Goal: Transaction & Acquisition: Book appointment/travel/reservation

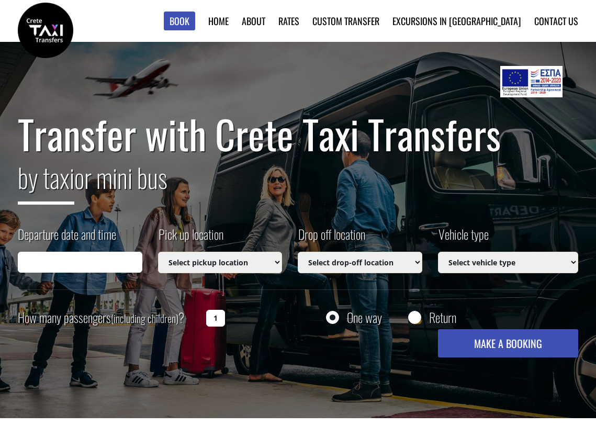
type input "[DATE] 23:06"
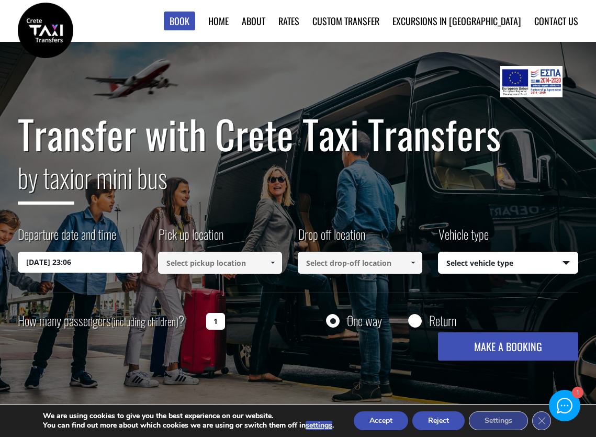
click at [245, 261] on input at bounding box center [220, 263] width 125 height 22
click at [273, 264] on span at bounding box center [272, 263] width 8 height 8
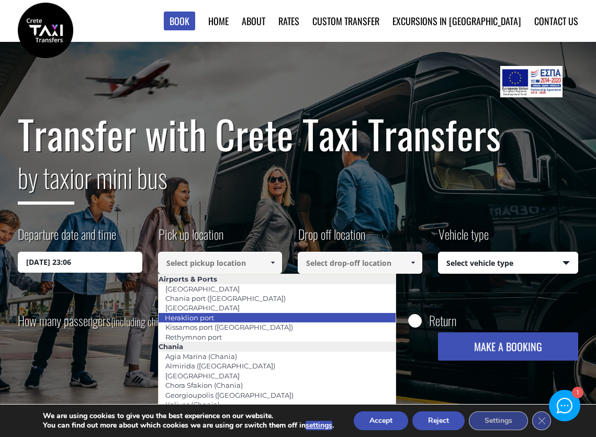
click at [251, 315] on li "Heraklion port" at bounding box center [278, 317] width 238 height 9
type input "Heraklion port"
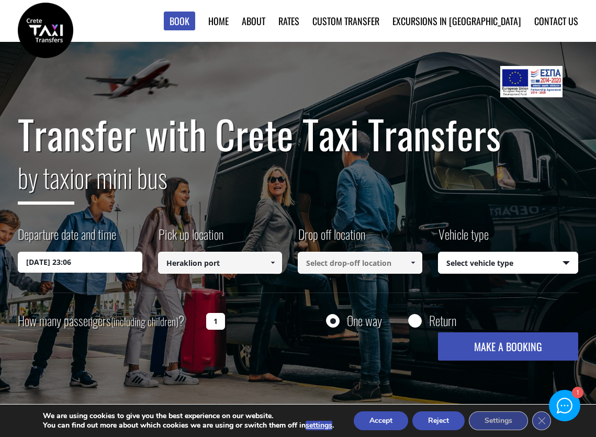
click at [361, 266] on input at bounding box center [360, 263] width 125 height 22
click at [411, 260] on span at bounding box center [413, 263] width 8 height 8
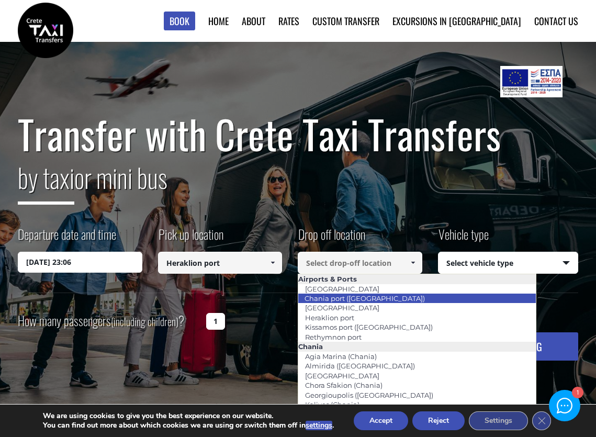
scroll to position [52, 0]
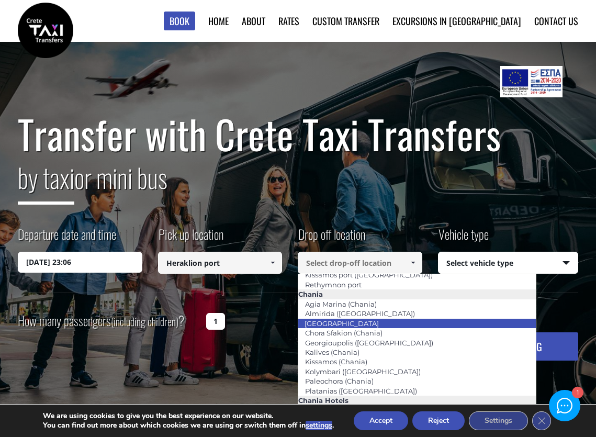
click at [362, 326] on li "Chania city" at bounding box center [417, 323] width 238 height 9
type input "Chania city"
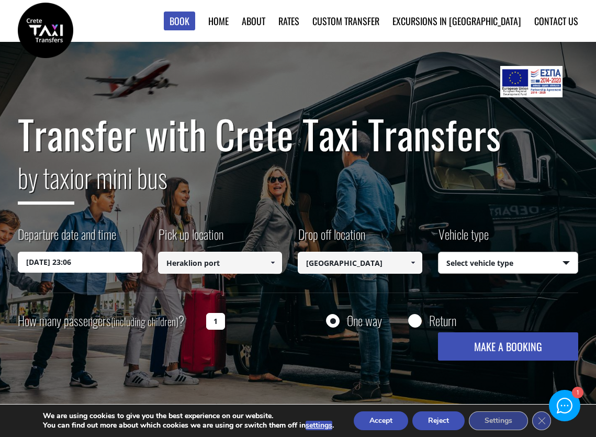
click at [506, 263] on select "Select vehicle type Taxi (4 passengers) Mercedes E Class Mini Van (7 passengers…" at bounding box center [508, 263] width 139 height 22
select select "540"
click at [439, 252] on select "Select vehicle type Taxi (4 passengers) Mercedes E Class Mini Van (7 passengers…" at bounding box center [508, 263] width 139 height 22
drag, startPoint x: 502, startPoint y: 342, endPoint x: 221, endPoint y: 372, distance: 282.6
click at [222, 377] on div "Transfer with Crete Taxi Transfers by taxi or mini bus Departure date and time …" at bounding box center [298, 230] width 596 height 377
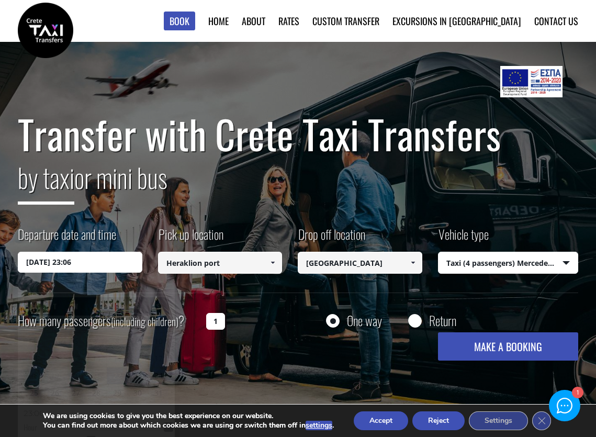
click at [111, 271] on input "22/08/2025 23:06" at bounding box center [80, 262] width 125 height 21
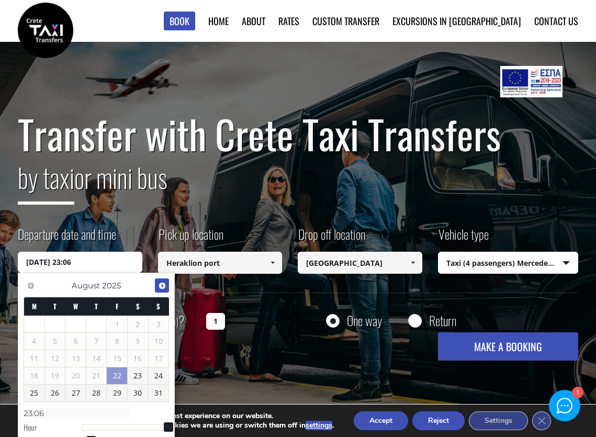
click at [160, 290] on link "Next" at bounding box center [162, 285] width 14 height 14
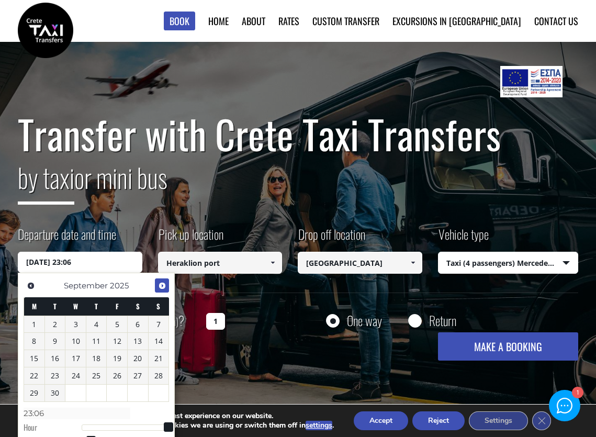
click at [160, 290] on link "Next" at bounding box center [162, 285] width 14 height 14
click at [59, 343] on link "7" at bounding box center [55, 341] width 20 height 17
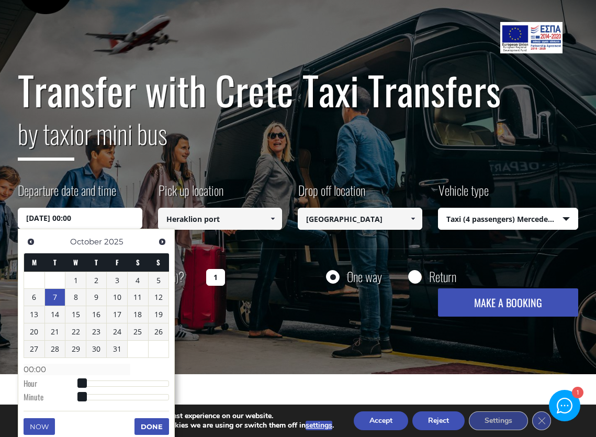
scroll to position [105, 0]
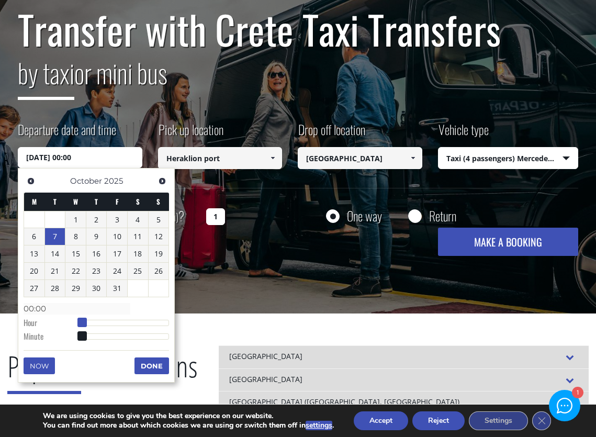
type input "07/10/2025 01:00"
type input "01:00"
type input "07/10/2025 02:00"
type input "02:00"
type input "07/10/2025 03:00"
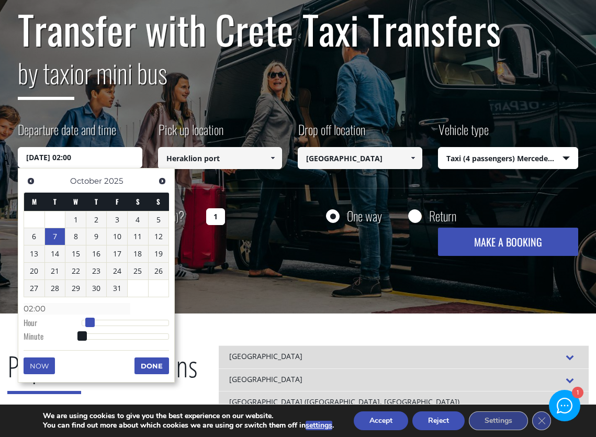
type input "03:00"
type input "07/10/2025 04:00"
type input "04:00"
type input "07/10/2025 05:00"
type input "05:00"
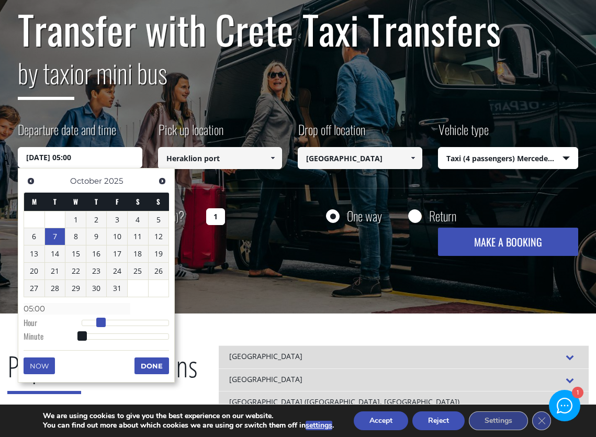
type input "07/10/2025 07:00"
type input "07:00"
type input "07/10/2025 09:00"
type input "09:00"
type input "07/10/2025 12:00"
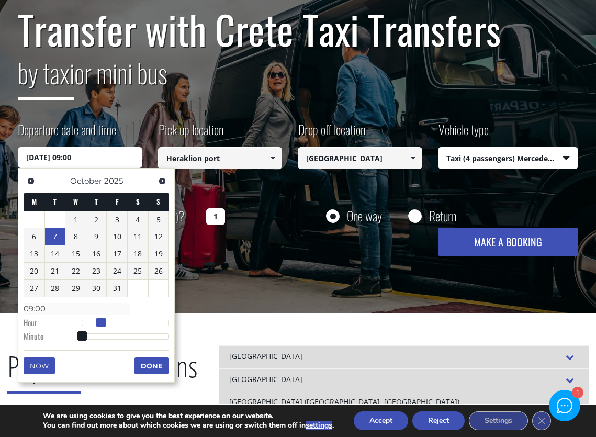
type input "12:00"
type input "07/10/2025 13:00"
type input "13:00"
type input "07/10/2025 12:00"
type input "12:00"
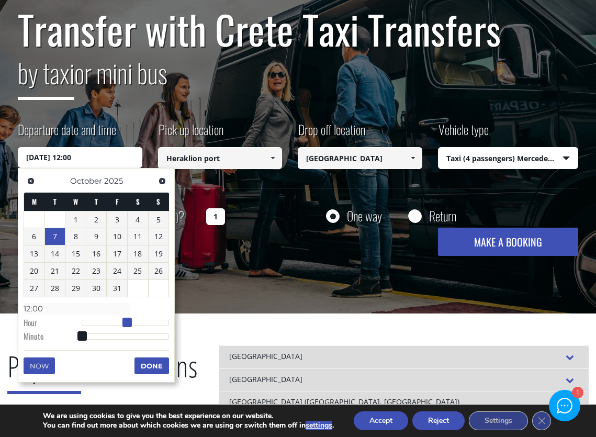
type input "07/10/2025 11:00"
type input "11:00"
type input "07/10/2025 10:00"
type input "10:00"
type input "07/10/2025 09:00"
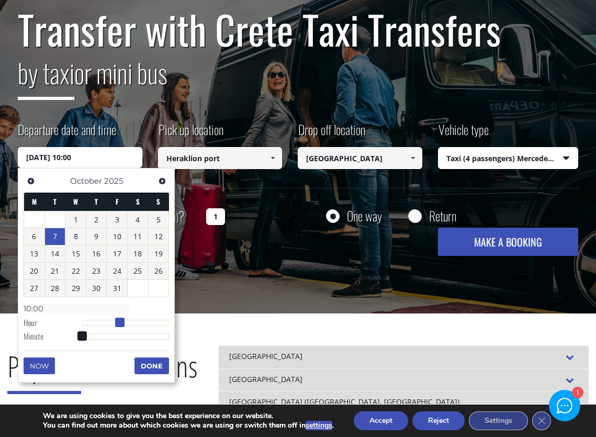
type input "09:00"
drag, startPoint x: 82, startPoint y: 323, endPoint x: 116, endPoint y: 328, distance: 34.3
click at [116, 328] on dl "Time 09:00 Hour Minute Second Millisecond Microsecond Time Zone -1200 -1100 -10…" at bounding box center [96, 322] width 145 height 44
click at [151, 370] on button "Done" at bounding box center [151, 365] width 35 height 17
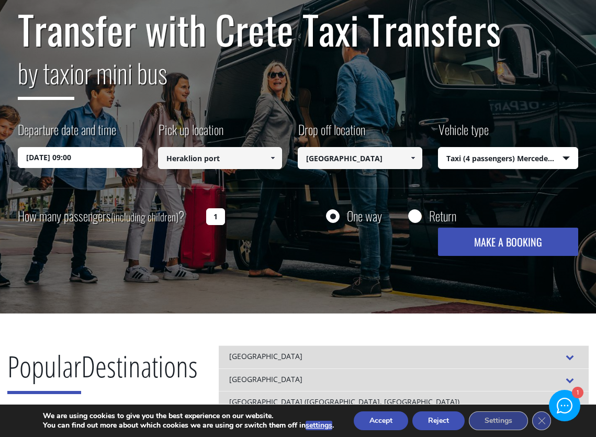
click at [495, 241] on button "MAKE A BOOKING" at bounding box center [508, 242] width 140 height 28
click at [554, 159] on select "Select vehicle type Taxi (4 passengers) Mercedes E Class Mini Van (7 passengers…" at bounding box center [508, 159] width 139 height 22
select select "541"
click at [439, 148] on select "Select vehicle type Taxi (4 passengers) Mercedes E Class Mini Van (7 passengers…" at bounding box center [508, 159] width 139 height 22
click at [220, 219] on input "1" at bounding box center [215, 216] width 19 height 17
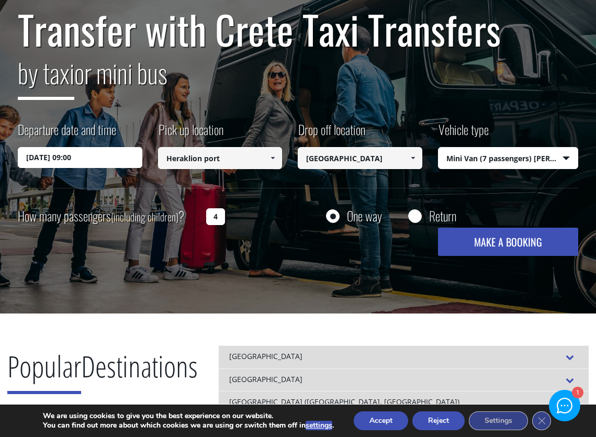
type input "4"
click at [498, 242] on button "MAKE A BOOKING" at bounding box center [508, 242] width 140 height 28
click at [498, 155] on select "Select vehicle type Taxi (4 passengers) Mercedes E Class Mini Van (7 passengers…" at bounding box center [508, 159] width 139 height 22
select select "540"
click at [439, 148] on select "Select vehicle type Taxi (4 passengers) Mercedes E Class Mini Van (7 passengers…" at bounding box center [508, 159] width 139 height 22
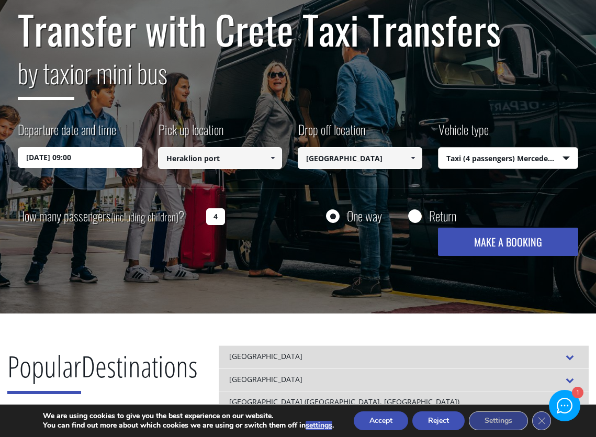
click at [504, 245] on button "MAKE A BOOKING" at bounding box center [508, 242] width 140 height 28
click at [416, 160] on span at bounding box center [413, 158] width 8 height 8
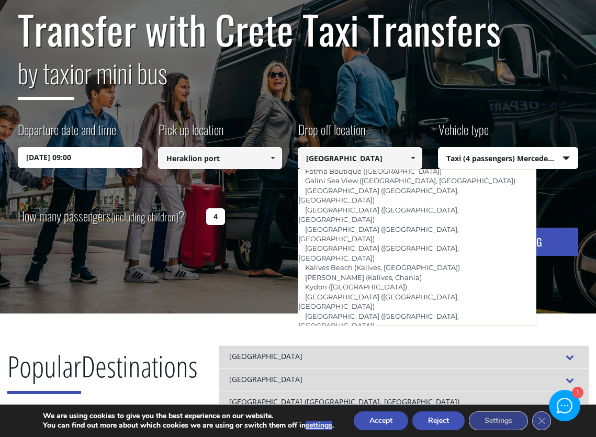
scroll to position [519, 0]
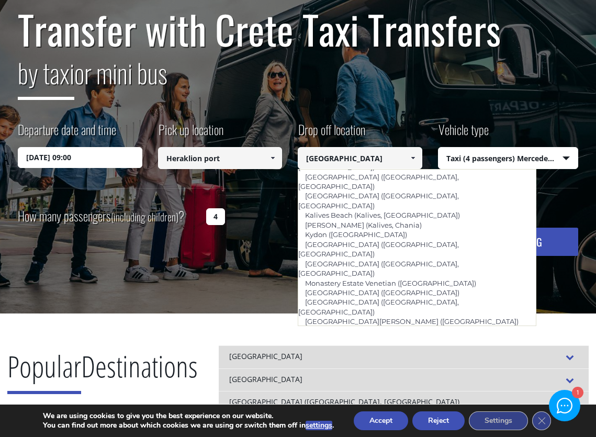
click at [388, 401] on link "Porto Veneziano (Chania city)" at bounding box center [373, 408] width 150 height 15
type input "Porto Veneziano (Chania city)"
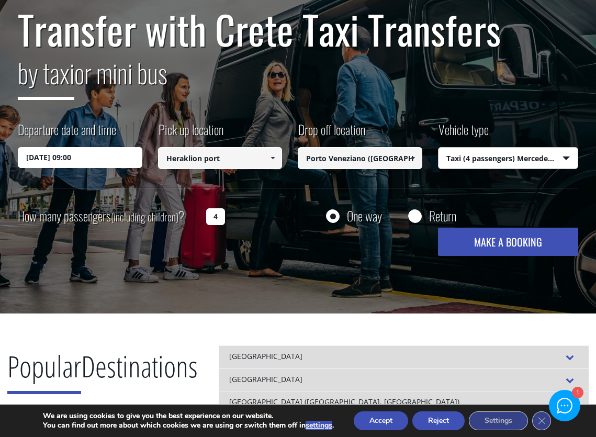
click at [532, 162] on select "Select vehicle type Taxi (4 passengers) Mercedes E Class Mini Van (7 passengers…" at bounding box center [508, 159] width 139 height 22
select select "541"
click at [439, 148] on select "Select vehicle type Taxi (4 passengers) Mercedes E Class Mini Van (7 passengers…" at bounding box center [508, 159] width 139 height 22
click at [526, 236] on button "MAKE A BOOKING" at bounding box center [508, 242] width 140 height 28
click at [400, 159] on input "Porto Veneziano (Chania city)" at bounding box center [360, 158] width 125 height 22
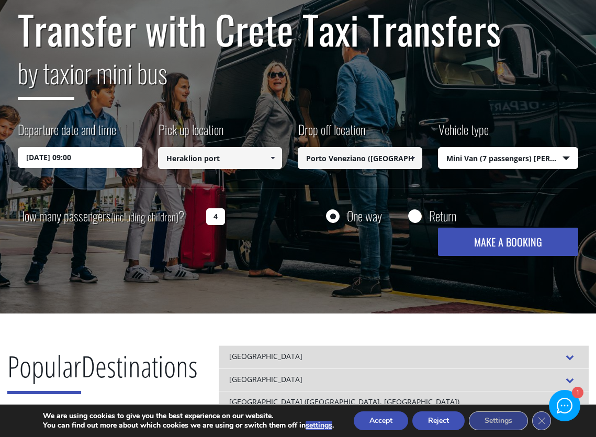
click at [414, 155] on span at bounding box center [413, 158] width 8 height 8
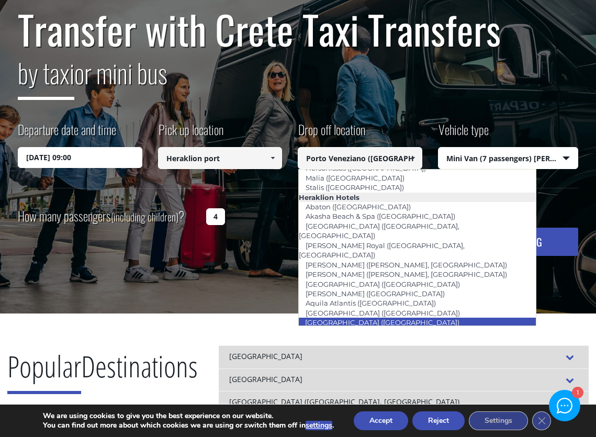
scroll to position [942, 0]
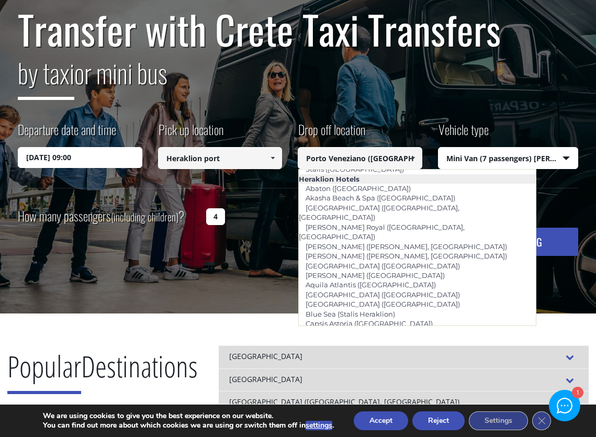
type input "Lato Boutique ([GEOGRAPHIC_DATA])"
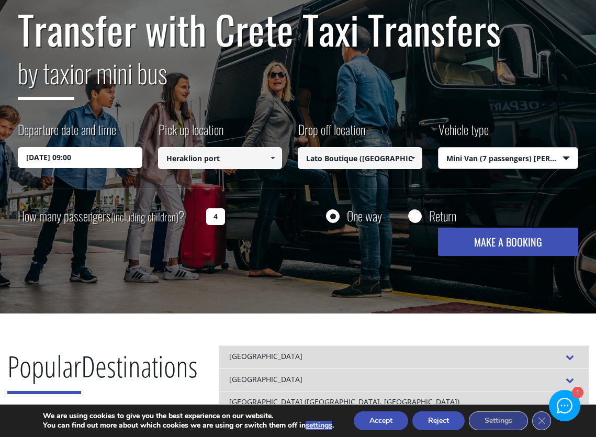
click at [568, 159] on select "Select vehicle type Taxi (4 passengers) Mercedes E Class Mini Van (7 passengers…" at bounding box center [508, 159] width 139 height 22
click at [439, 148] on select "Select vehicle type Taxi (4 passengers) Mercedes E Class Mini Van (7 passengers…" at bounding box center [508, 159] width 139 height 22
click at [535, 242] on button "MAKE A BOOKING" at bounding box center [508, 242] width 140 height 28
click at [275, 159] on span at bounding box center [272, 158] width 8 height 8
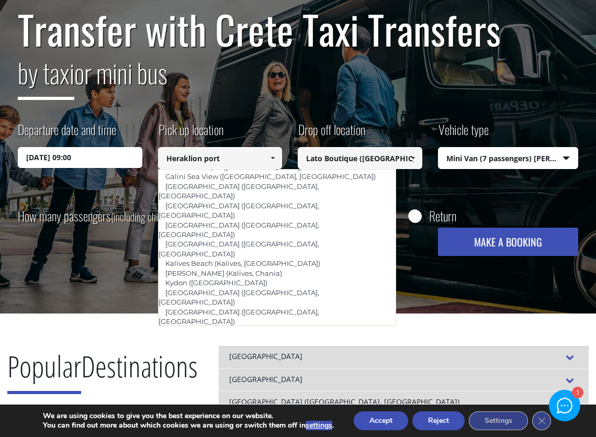
scroll to position [472, 0]
type input "Porto Veneziano (Chania city)"
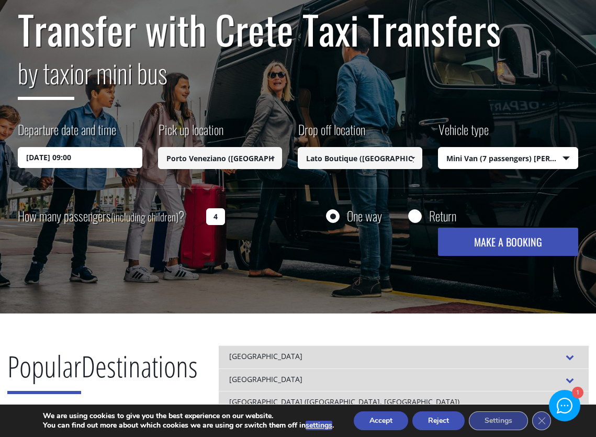
click at [413, 157] on span at bounding box center [413, 158] width 8 height 8
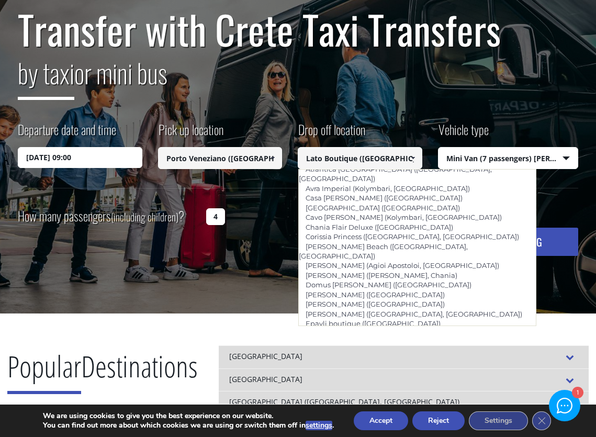
scroll to position [0, 0]
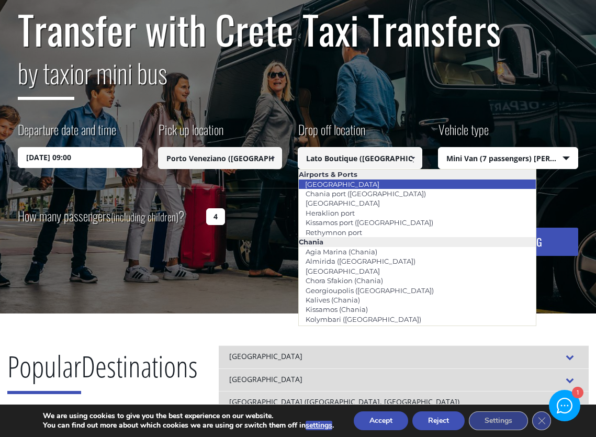
click at [361, 185] on li "Chania airport" at bounding box center [418, 183] width 238 height 9
type input "Chania airport"
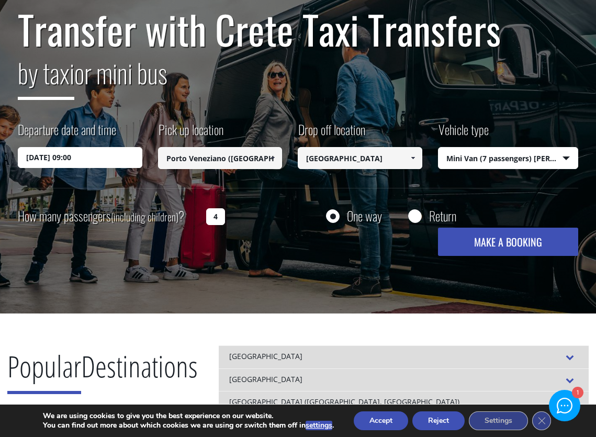
click at [525, 241] on button "MAKE A BOOKING" at bounding box center [508, 242] width 140 height 28
click at [523, 164] on select "Select vehicle type Taxi (4 passengers) Mercedes E Class Mini Van (7 passengers…" at bounding box center [508, 159] width 139 height 22
select select "540"
click at [439, 148] on select "Select vehicle type Taxi (4 passengers) Mercedes E Class Mini Van (7 passengers…" at bounding box center [508, 159] width 139 height 22
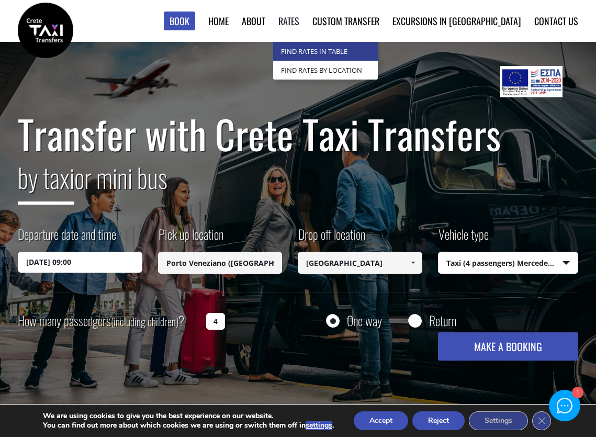
click at [356, 53] on link "Find Rates in Table" at bounding box center [325, 51] width 105 height 19
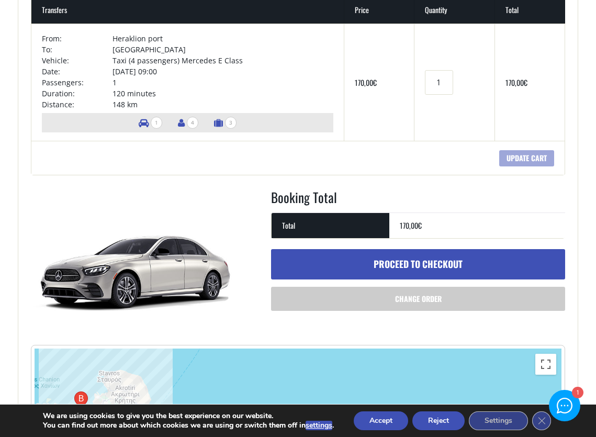
scroll to position [209, 0]
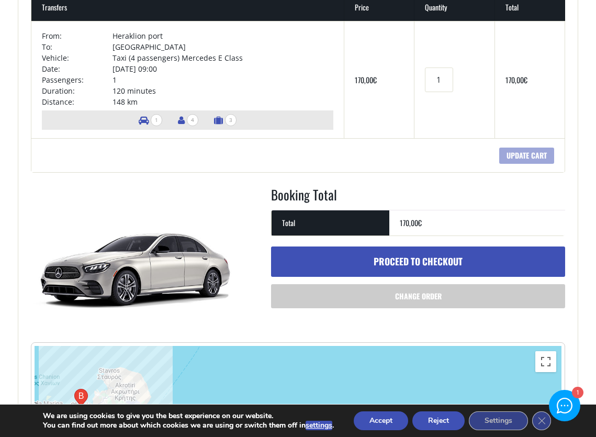
click at [151, 122] on span "1" at bounding box center [157, 120] width 12 height 12
click at [227, 120] on span "3" at bounding box center [231, 120] width 12 height 12
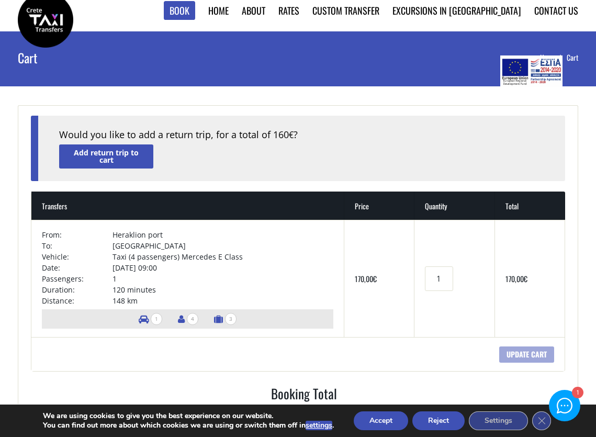
scroll to position [0, 0]
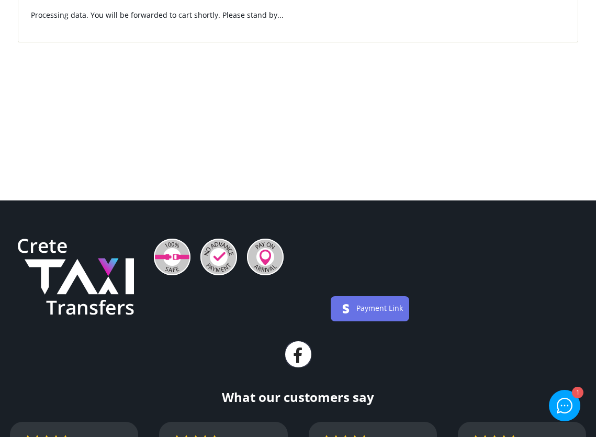
scroll to position [157, 0]
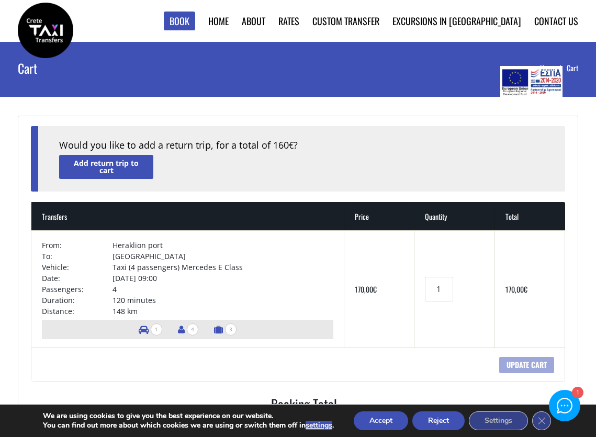
click at [231, 329] on span "3" at bounding box center [231, 329] width 12 height 12
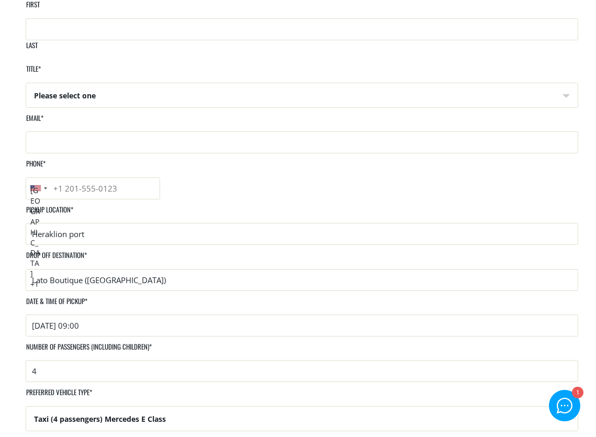
scroll to position [209, 0]
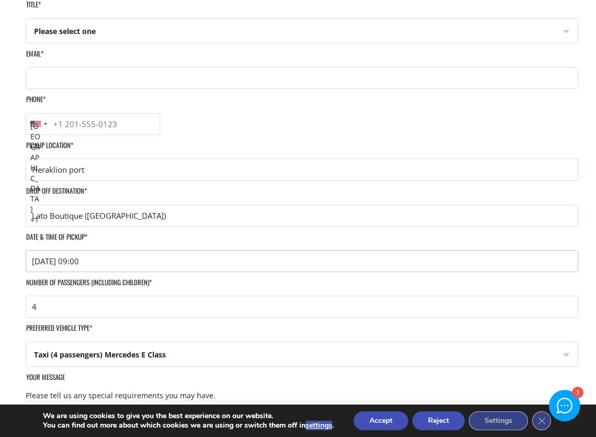
click at [118, 250] on input "[DATE] 09:00" at bounding box center [302, 261] width 553 height 22
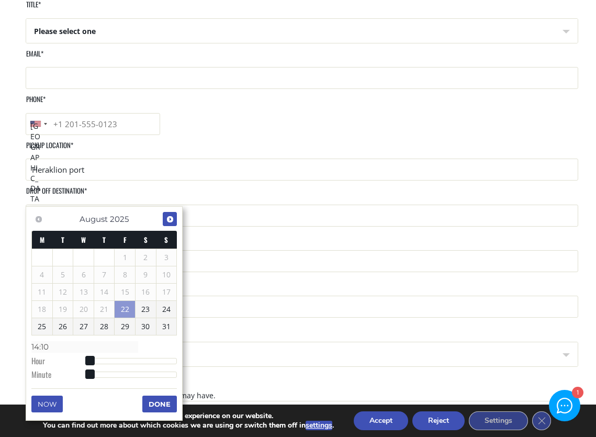
click at [173, 214] on link "Next" at bounding box center [170, 219] width 14 height 14
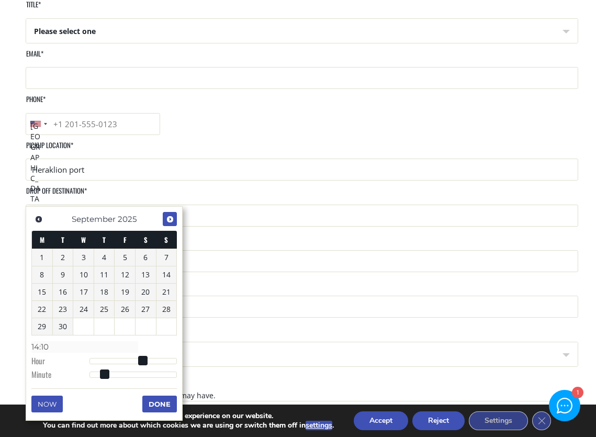
click at [175, 220] on link "Next" at bounding box center [170, 219] width 14 height 14
click at [161, 261] on link "5" at bounding box center [166, 257] width 20 height 17
type input "05/10/2025 15:10"
type input "15:10"
type input "05/10/2025 16:10"
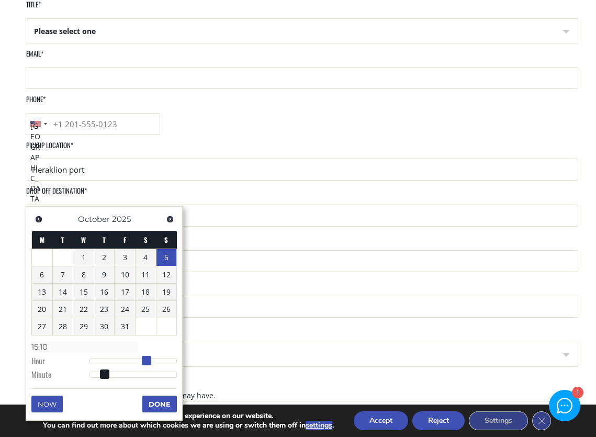
type input "16:10"
type input "05/10/2025 17:10"
type input "17:10"
type input "05/10/2025 18:10"
type input "18:10"
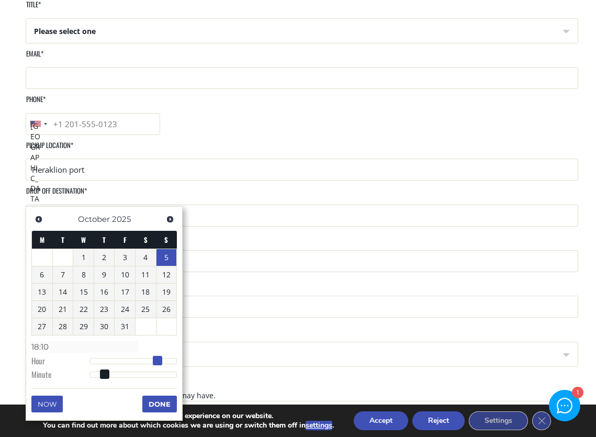
drag, startPoint x: 142, startPoint y: 360, endPoint x: 156, endPoint y: 360, distance: 14.1
click at [156, 360] on span at bounding box center [157, 360] width 9 height 9
type input "05/10/2025 17:10"
type input "17:10"
click at [153, 359] on span at bounding box center [153, 360] width 9 height 9
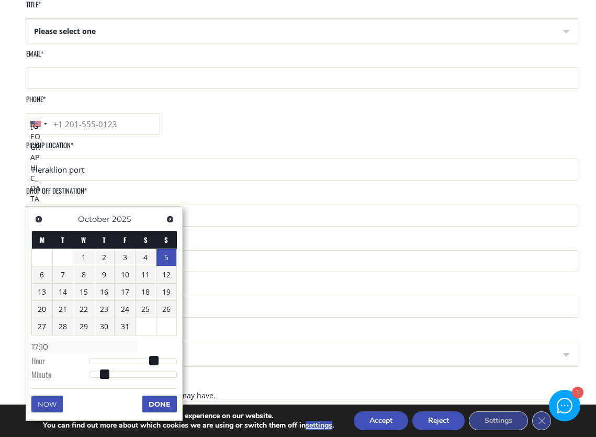
type input "05/10/2025 17:11"
type input "17:11"
type input "05/10/2025 17:12"
type input "17:12"
type input "05/10/2025 17:13"
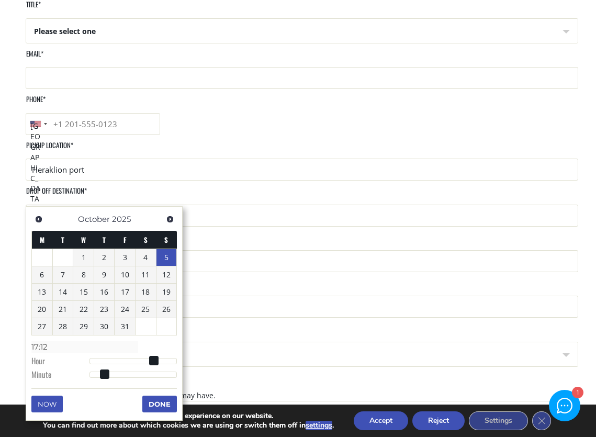
type input "17:13"
click at [109, 372] on span at bounding box center [109, 373] width 9 height 9
type input "05/10/2025 17:14"
type input "17:14"
type input "05/10/2025 17:17"
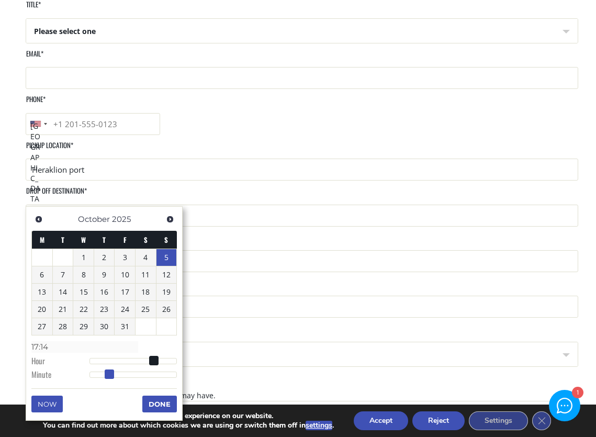
type input "17:17"
type input "05/10/2025 17:20"
type input "17:20"
type input "05/10/2025 17:21"
type input "17:21"
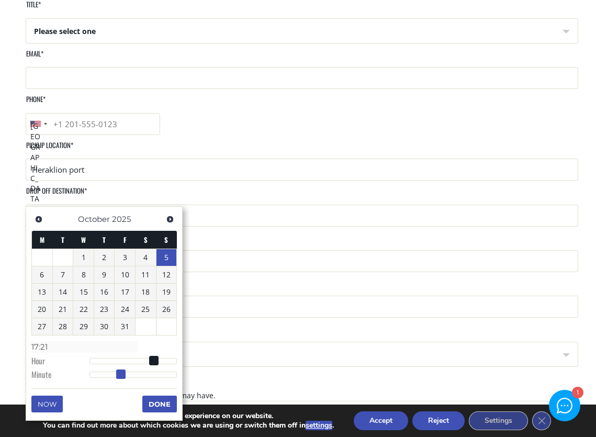
type input "05/10/2025 17:22"
type input "17:22"
type input "05/10/2025 17:23"
type input "17:23"
type input "05/10/2025 17:25"
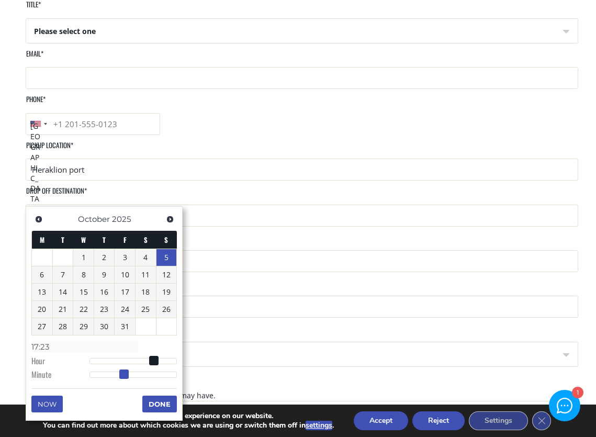
type input "17:25"
type input "05/10/2025 17:26"
type input "17:26"
type input "05/10/2025 17:27"
type input "17:27"
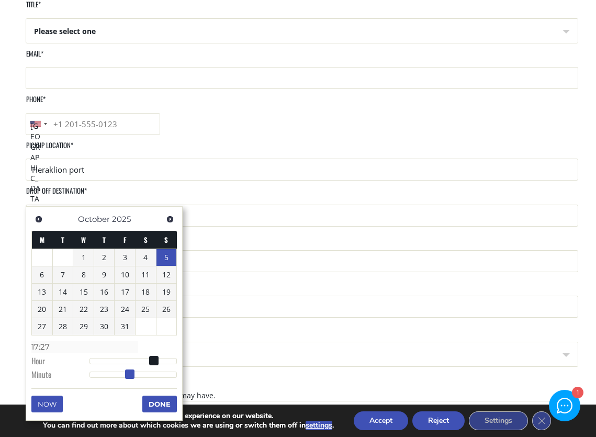
type input "05/10/2025 17:28"
type input "17:28"
type input "05/10/2025 17:29"
type input "17:29"
type input "05/10/2025 17:30"
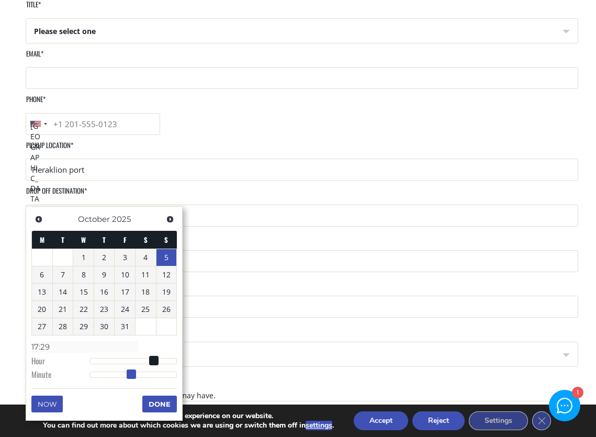
type input "17:30"
type input "05/10/2025 17:31"
type input "17:31"
type input "05/10/2025 17:32"
type input "17:32"
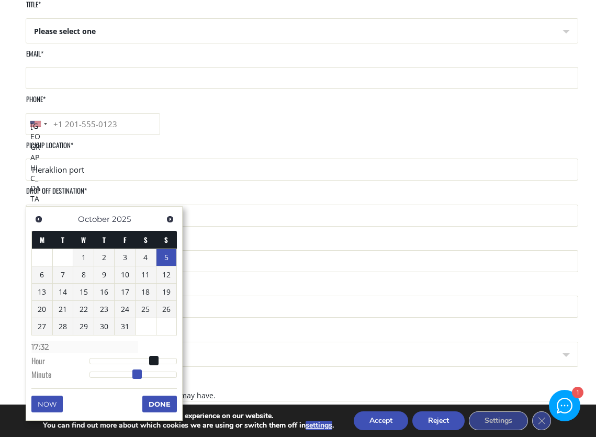
type input "05/10/2025 17:35"
type input "17:35"
type input "05/10/2025 17:36"
type input "17:36"
type input "05/10/2025 17:37"
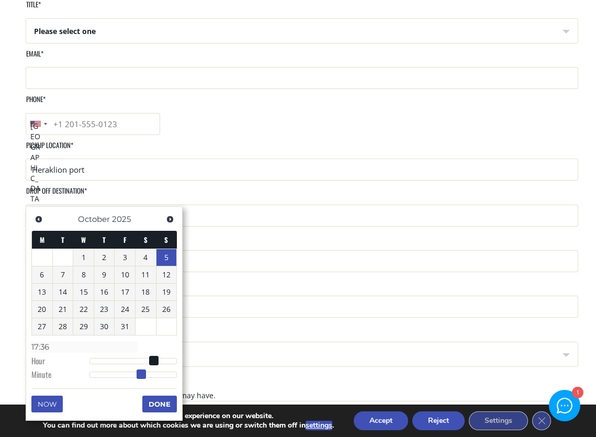
type input "17:37"
type input "05/10/2025 17:38"
type input "17:38"
type input "05/10/2025 17:39"
type input "17:39"
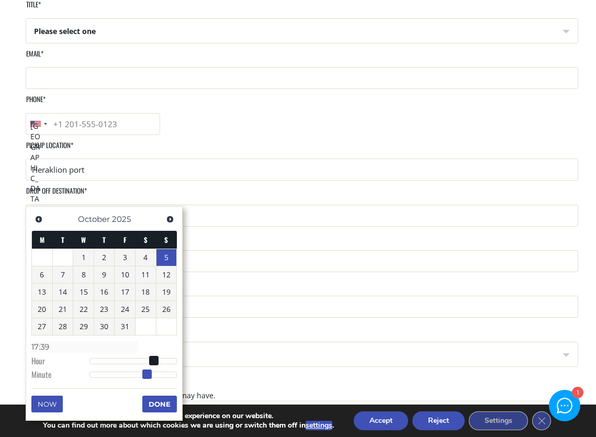
type input "05/10/2025 17:41"
type input "17:41"
type input "05/10/2025 17:42"
type input "17:42"
type input "05/10/2025 17:43"
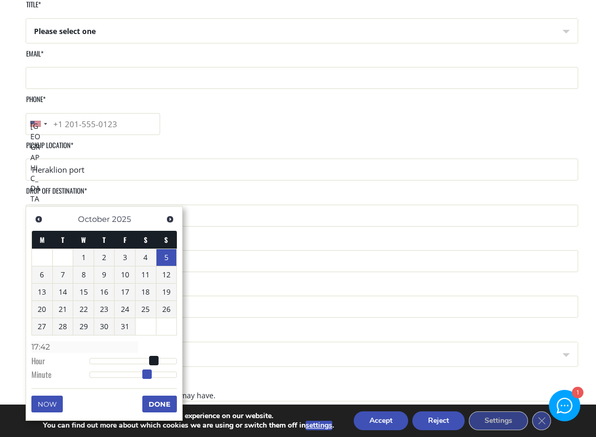
type input "17:43"
drag, startPoint x: 109, startPoint y: 372, endPoint x: 153, endPoint y: 376, distance: 44.2
click at [153, 376] on span at bounding box center [152, 373] width 9 height 9
click at [165, 406] on button "Done" at bounding box center [159, 404] width 35 height 17
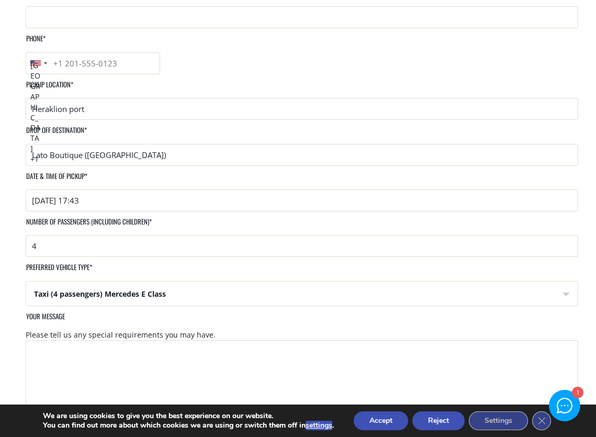
scroll to position [419, 0]
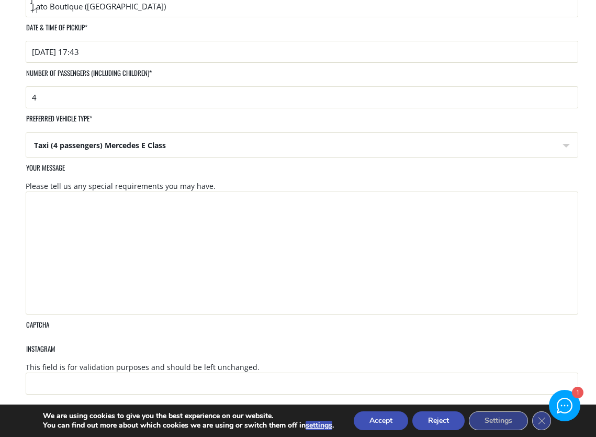
click at [54, 410] on input "Get a quote" at bounding box center [46, 421] width 57 height 22
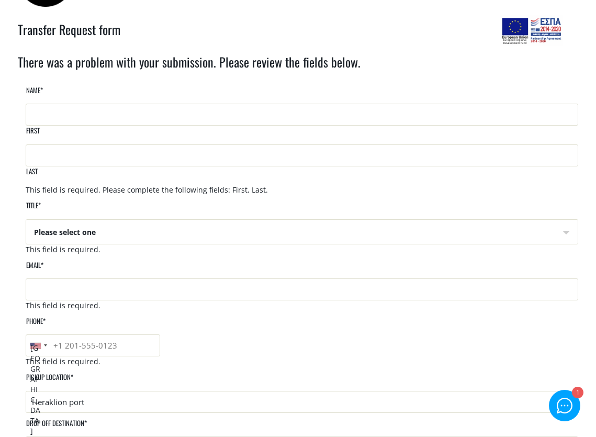
scroll to position [52, 0]
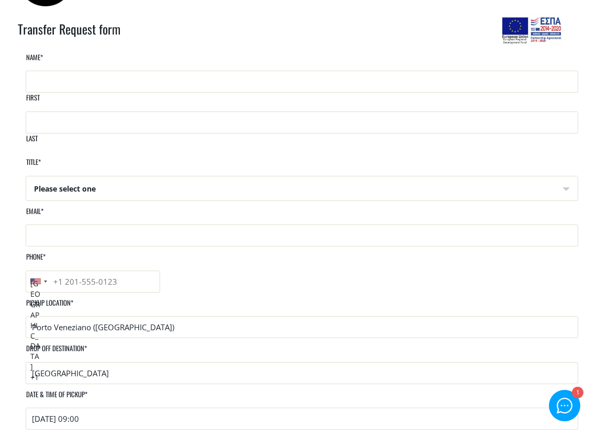
scroll to position [52, 0]
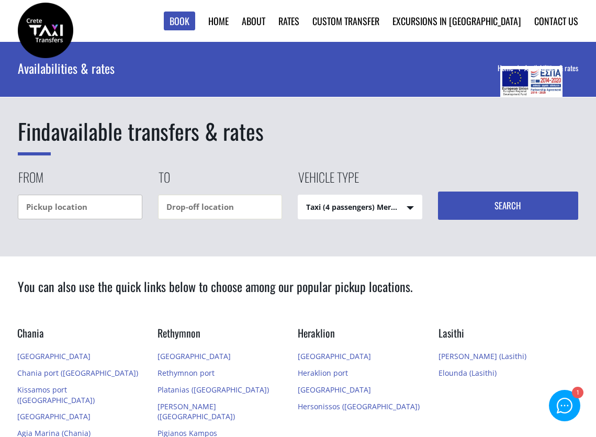
click at [107, 209] on input "text" at bounding box center [80, 207] width 125 height 25
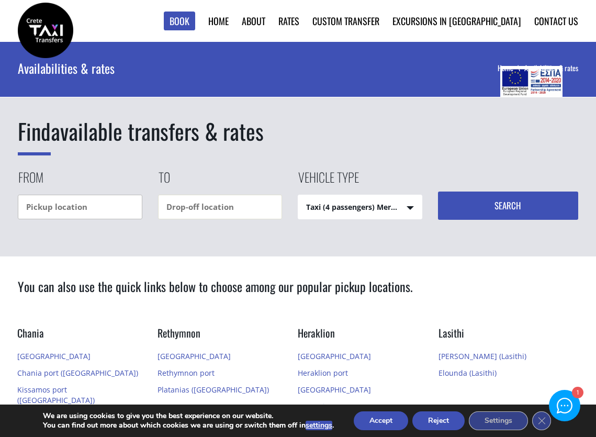
click at [108, 207] on input "text" at bounding box center [80, 207] width 125 height 25
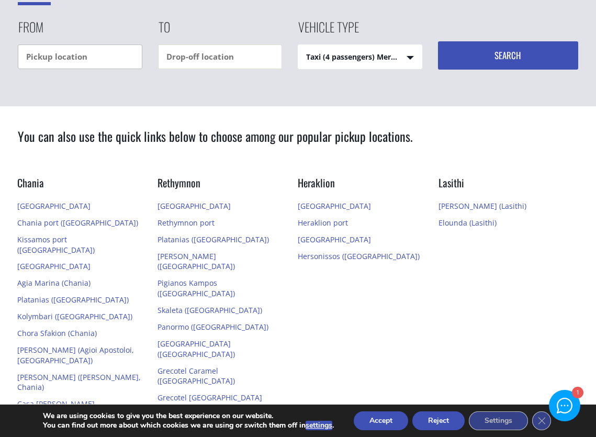
scroll to position [209, 0]
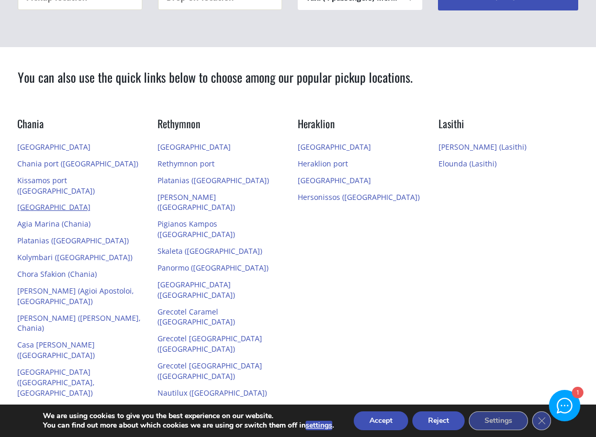
click at [37, 202] on link "[GEOGRAPHIC_DATA]" at bounding box center [53, 207] width 73 height 10
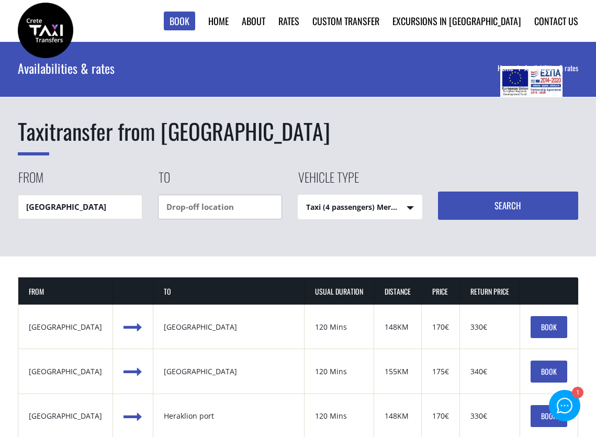
click at [243, 215] on input "text" at bounding box center [220, 207] width 125 height 25
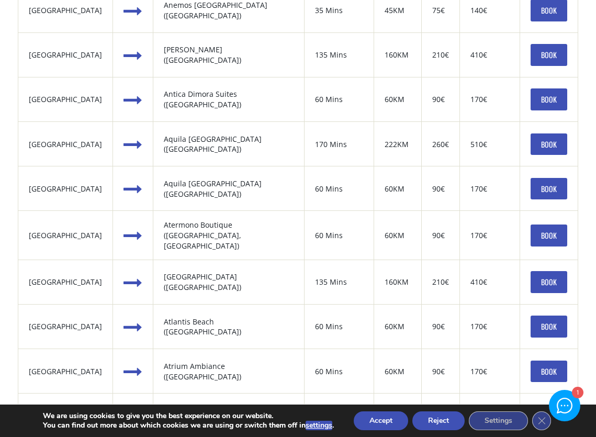
scroll to position [1047, 0]
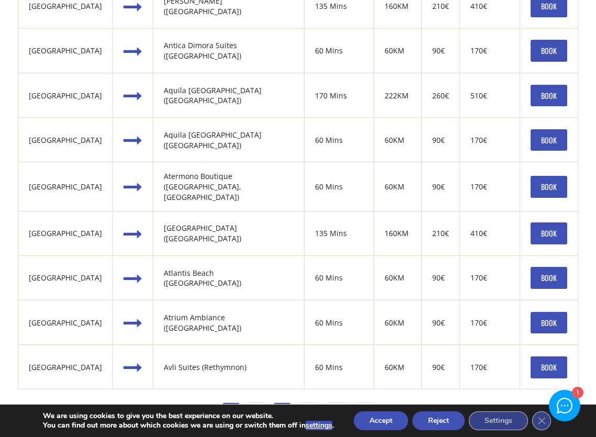
click at [280, 402] on link "3" at bounding box center [282, 412] width 18 height 21
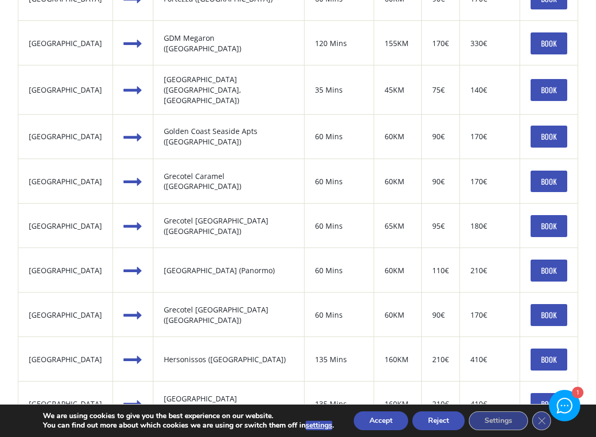
scroll to position [1099, 0]
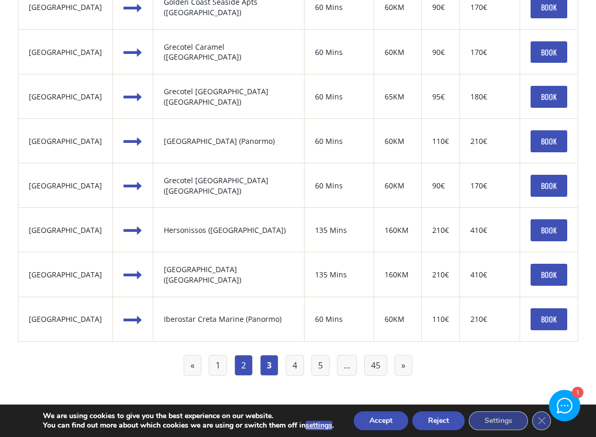
click at [247, 355] on link "2" at bounding box center [243, 365] width 18 height 21
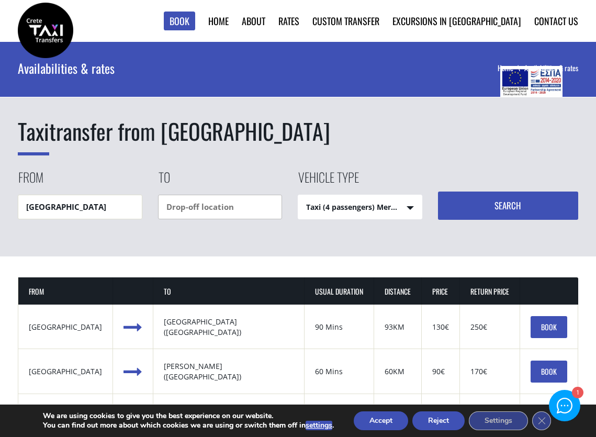
click at [270, 213] on input "text" at bounding box center [220, 207] width 125 height 25
click at [116, 209] on input "[GEOGRAPHIC_DATA]" at bounding box center [80, 207] width 125 height 25
drag, startPoint x: 105, startPoint y: 209, endPoint x: 7, endPoint y: 193, distance: 99.2
click at [7, 193] on div "Taxi transfer from [GEOGRAPHIC_DATA] From [GEOGRAPHIC_DATA] To Vehicle type Tax…" at bounding box center [298, 149] width 596 height 215
click at [401, 205] on select "Taxi (4 passengers) Mercedes E Class Mini Van (7 passengers) Mercedes Vito Mini…" at bounding box center [360, 207] width 124 height 25
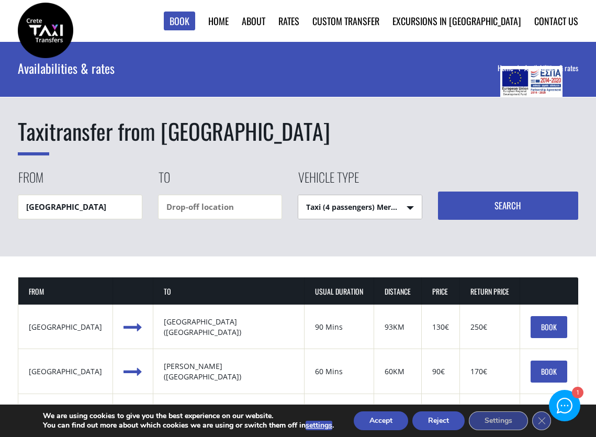
click at [298, 195] on select "Taxi (4 passengers) Mercedes E Class Mini Van (7 passengers) Mercedes Vito Mini…" at bounding box center [360, 207] width 124 height 25
click at [489, 210] on button "Search" at bounding box center [508, 206] width 140 height 28
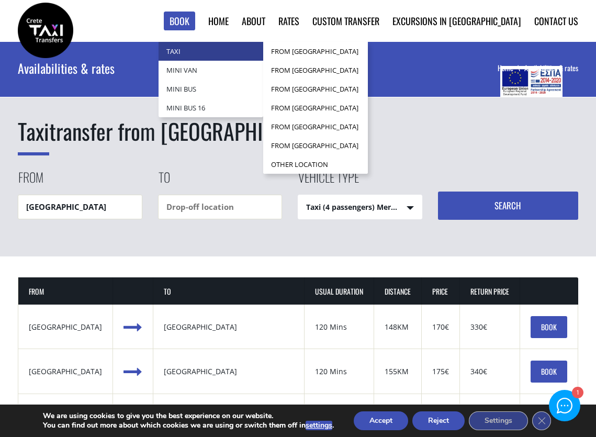
click at [230, 53] on link "Taxi" at bounding box center [211, 51] width 105 height 19
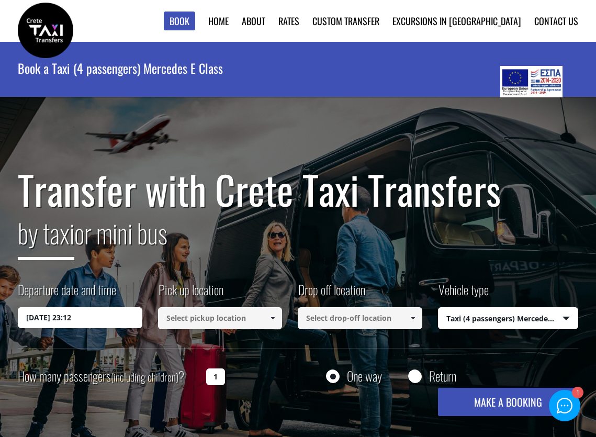
select select "540"
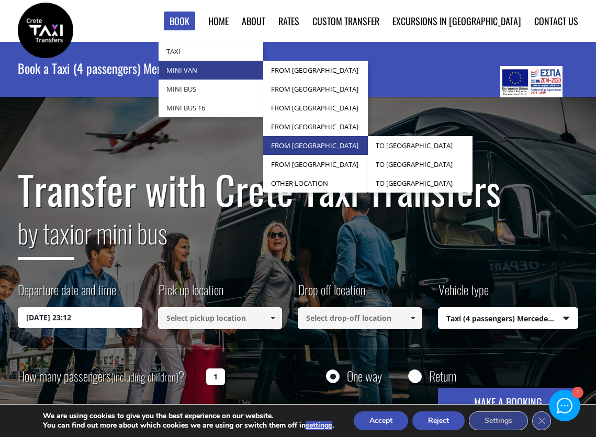
click at [358, 139] on link "from [GEOGRAPHIC_DATA]" at bounding box center [315, 145] width 105 height 19
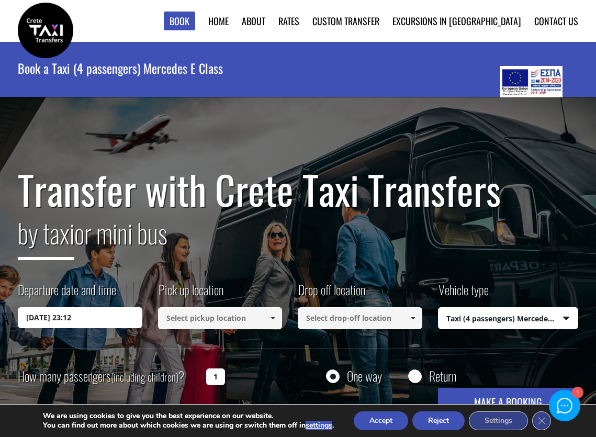
click at [262, 322] on input at bounding box center [220, 318] width 125 height 22
click at [272, 319] on span at bounding box center [272, 318] width 8 height 8
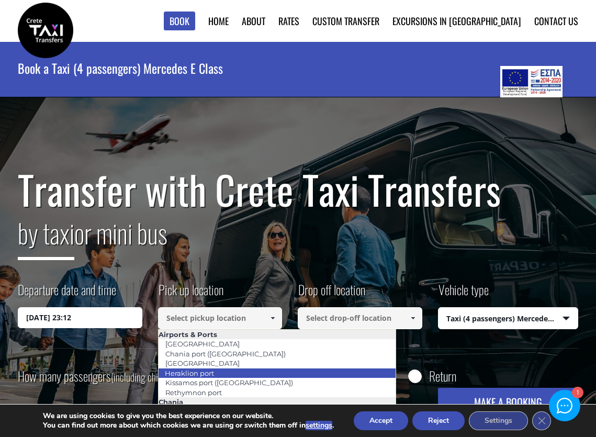
click at [217, 373] on link "Heraklion port" at bounding box center [189, 373] width 63 height 15
type input "Heraklion port"
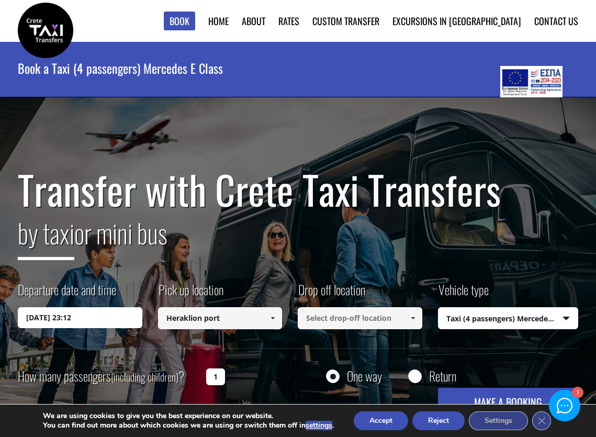
click at [324, 326] on input at bounding box center [360, 318] width 125 height 22
click at [324, 325] on input at bounding box center [360, 318] width 125 height 22
click at [331, 320] on input at bounding box center [360, 318] width 125 height 22
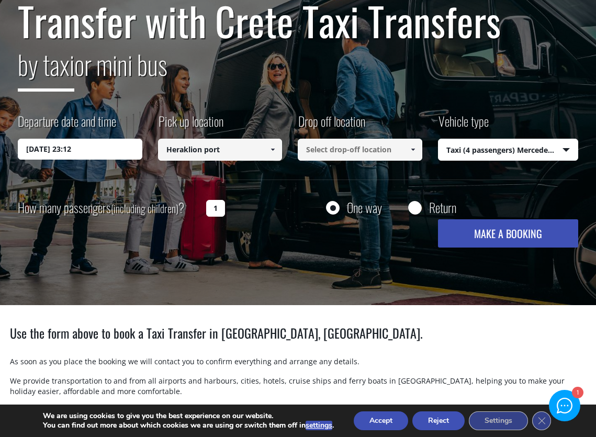
scroll to position [209, 0]
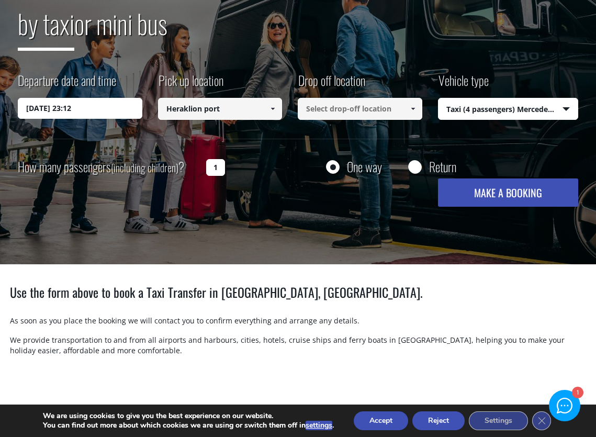
click at [416, 106] on span at bounding box center [413, 109] width 8 height 8
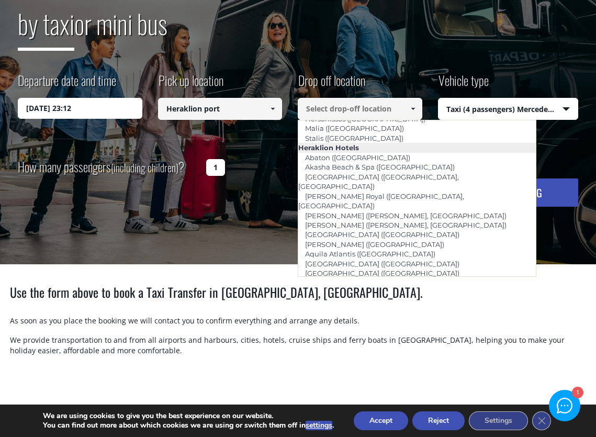
scroll to position [942, 0]
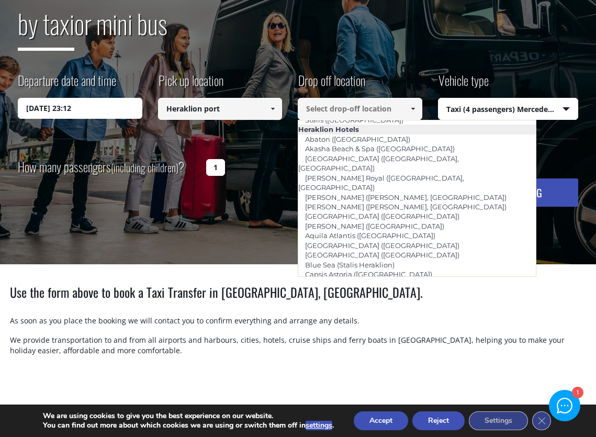
click at [346, 421] on link "Lato Boutique ([GEOGRAPHIC_DATA])" at bounding box center [369, 428] width 143 height 15
type input "Lato Boutique ([GEOGRAPHIC_DATA])"
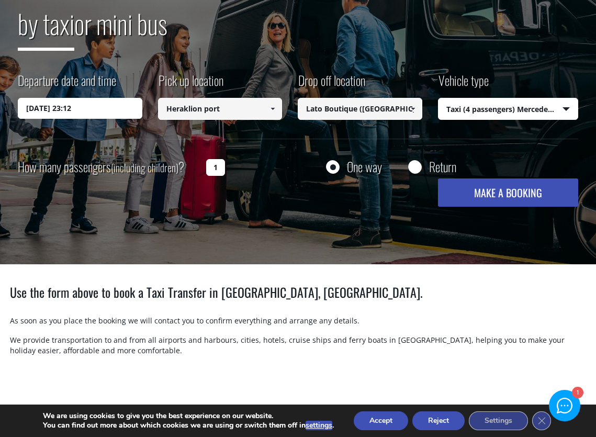
drag, startPoint x: 515, startPoint y: 189, endPoint x: 446, endPoint y: 360, distance: 184.5
click at [466, 321] on main "Book a Taxi (4 passengers) Mercedes E Class Transfer with Crete Taxi Transfers …" at bounding box center [298, 127] width 596 height 589
click at [447, 428] on button "Reject" at bounding box center [438, 420] width 52 height 19
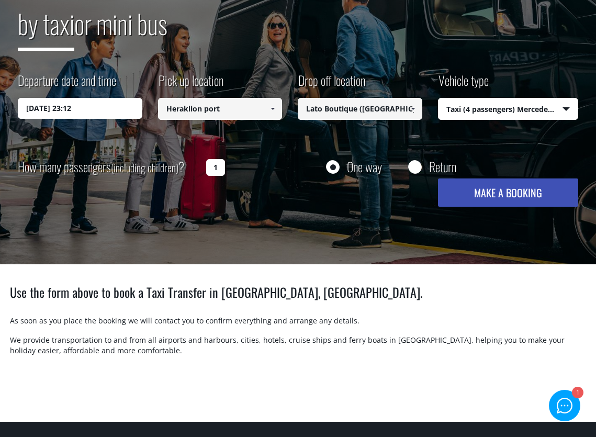
click at [519, 189] on button "MAKE A BOOKING" at bounding box center [508, 192] width 140 height 28
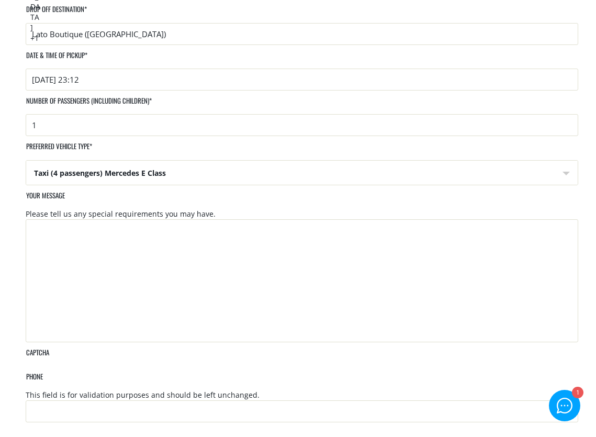
scroll to position [464, 0]
